Goal: Task Accomplishment & Management: Manage account settings

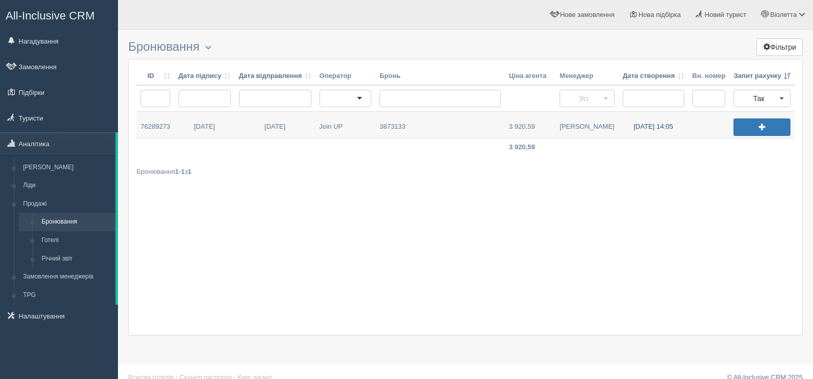
click at [632, 126] on link "24.09.2025 14:05" at bounding box center [653, 125] width 70 height 26
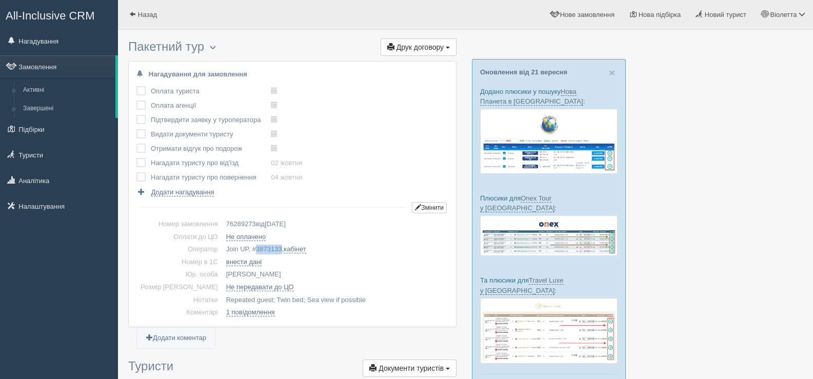
drag, startPoint x: 237, startPoint y: 249, endPoint x: 263, endPoint y: 250, distance: 26.2
click at [263, 250] on td "Join UP, # 3873133 , кабінет" at bounding box center [335, 249] width 226 height 13
copy span "3873133"
click at [214, 45] on span "button" at bounding box center [213, 47] width 6 height 6
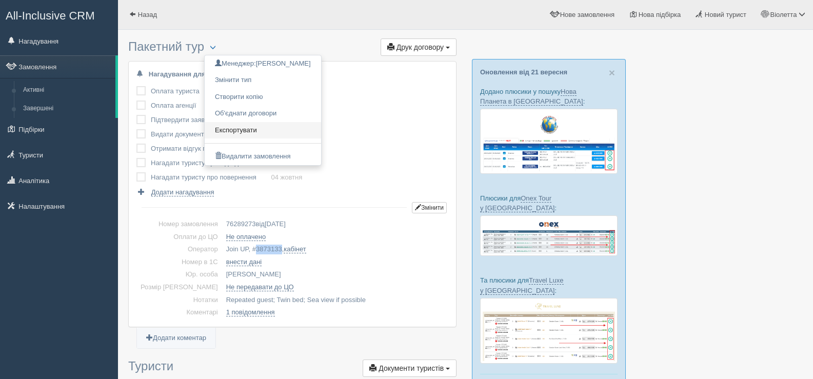
click at [241, 131] on link "Експортувати" at bounding box center [263, 130] width 116 height 17
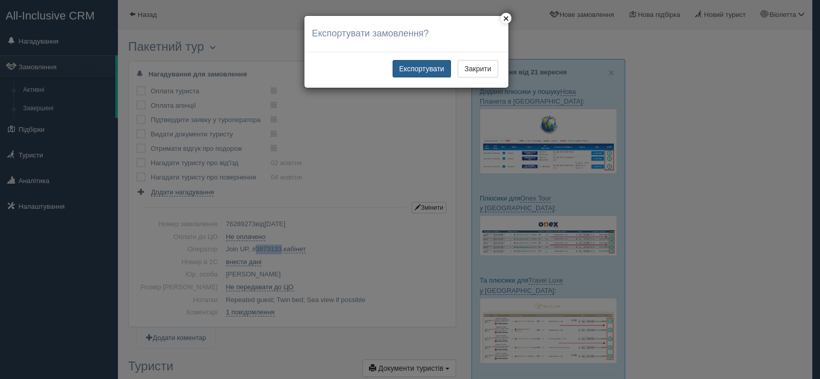
click at [403, 68] on button "Експортувати" at bounding box center [422, 68] width 58 height 17
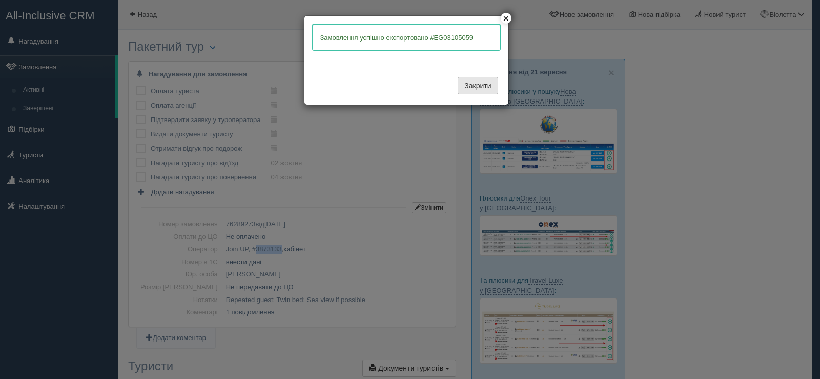
click at [473, 83] on button "Закрити" at bounding box center [478, 85] width 40 height 17
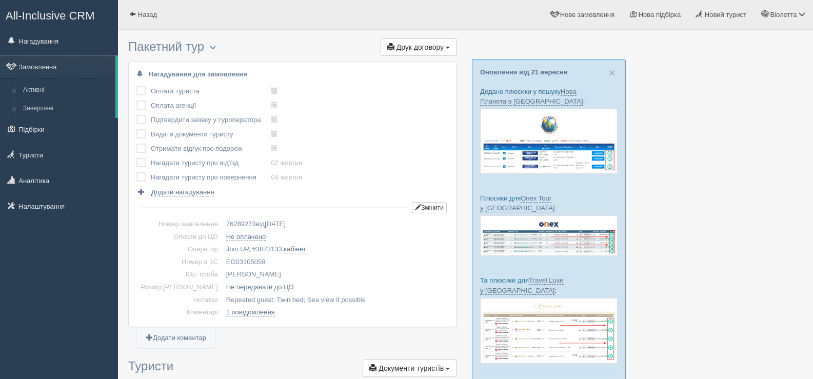
drag, startPoint x: 249, startPoint y: 260, endPoint x: 207, endPoint y: 263, distance: 42.1
click at [222, 263] on td "EG03105059" at bounding box center [335, 262] width 226 height 13
copy td "EG03105059"
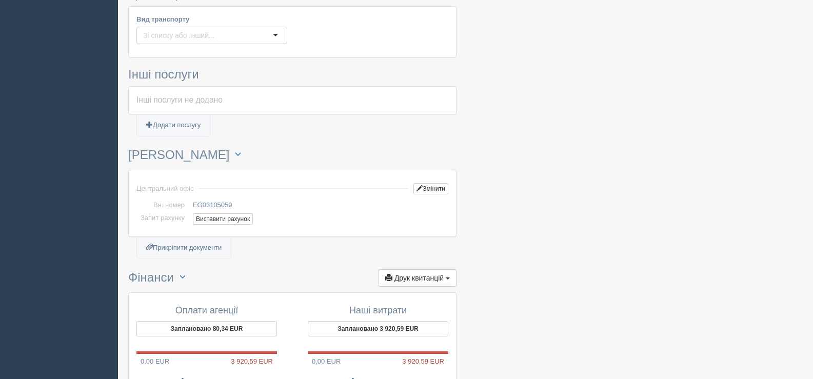
scroll to position [666, 0]
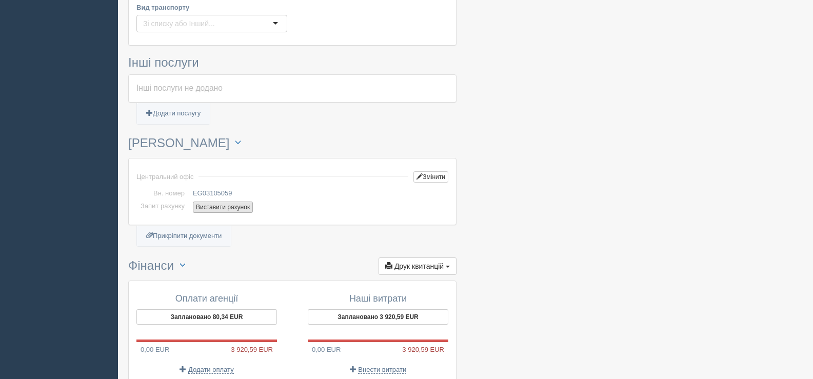
click at [222, 206] on button "Виставити рахунок" at bounding box center [223, 206] width 60 height 11
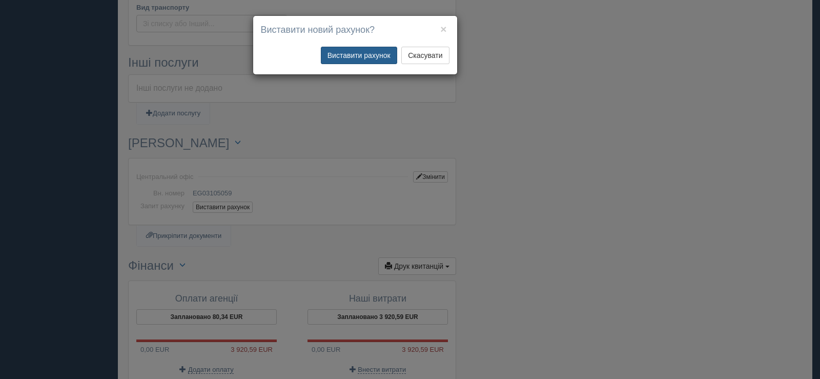
click at [363, 55] on button "Виставити рахунок" at bounding box center [359, 55] width 76 height 17
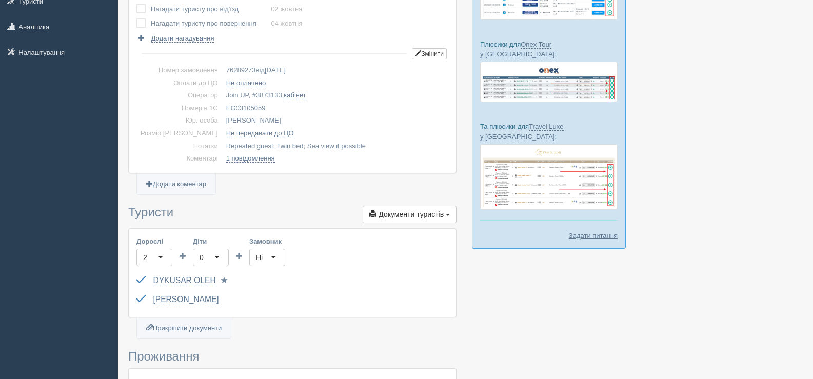
scroll to position [0, 0]
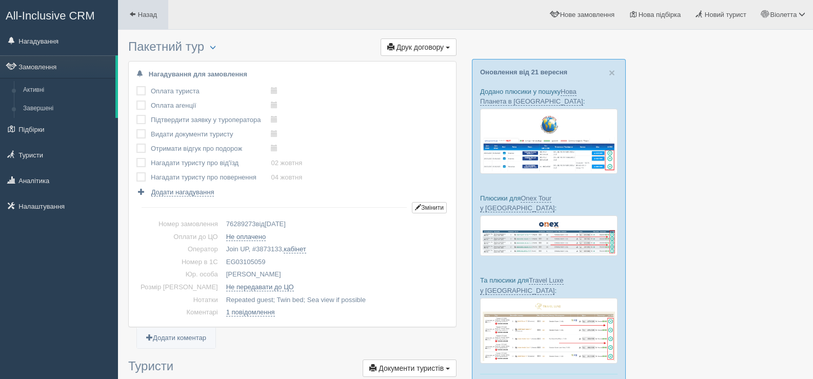
click at [135, 12] on span at bounding box center [132, 14] width 7 height 7
